Goal: Check status: Check status

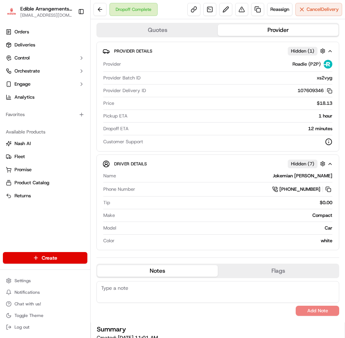
click at [58, 9] on span "Edible Arrangements - [GEOGRAPHIC_DATA][PERSON_NAME], [GEOGRAPHIC_DATA]" at bounding box center [46, 8] width 52 height 7
click at [43, 33] on link "Orders" at bounding box center [45, 32] width 85 height 12
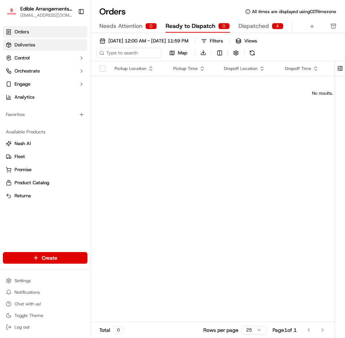
click at [34, 49] on link "Deliveries" at bounding box center [45, 45] width 85 height 12
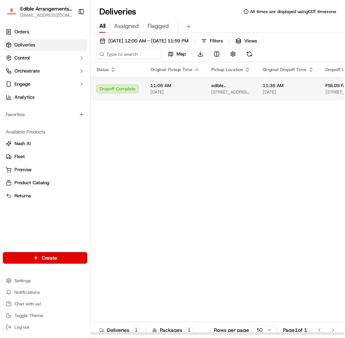
click at [170, 89] on span "[DATE]" at bounding box center [175, 92] width 49 height 6
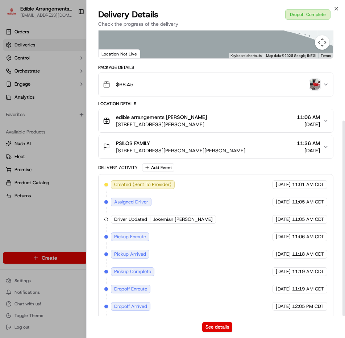
scroll to position [132, 0]
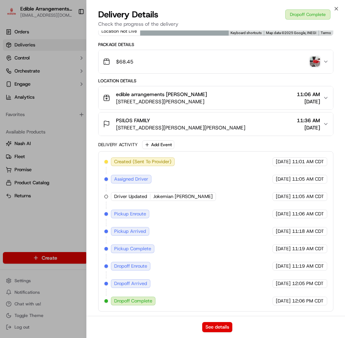
click at [172, 126] on span "[STREET_ADDRESS][PERSON_NAME][PERSON_NAME]" at bounding box center [181, 127] width 130 height 7
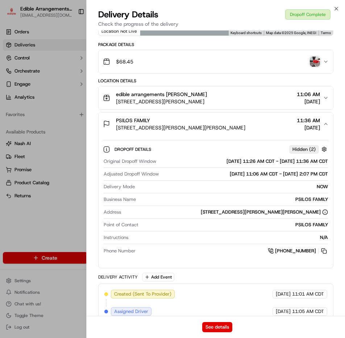
click at [326, 59] on icon "button" at bounding box center [326, 62] width 6 height 6
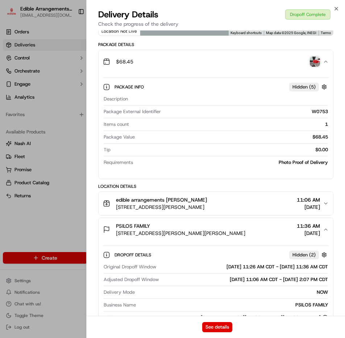
click at [320, 61] on img "button" at bounding box center [315, 62] width 10 height 10
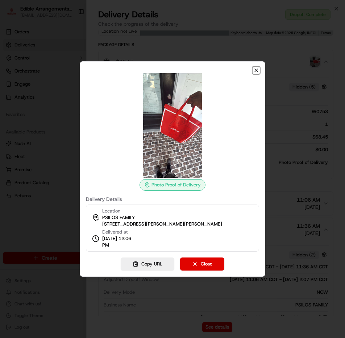
click at [256, 70] on icon "button" at bounding box center [256, 70] width 3 height 3
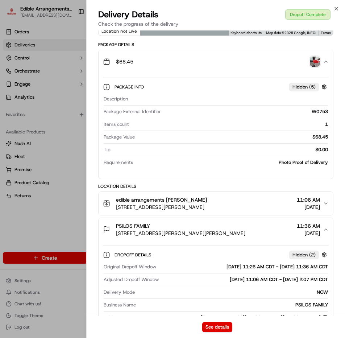
scroll to position [0, 0]
